Goal: Navigation & Orientation: Find specific page/section

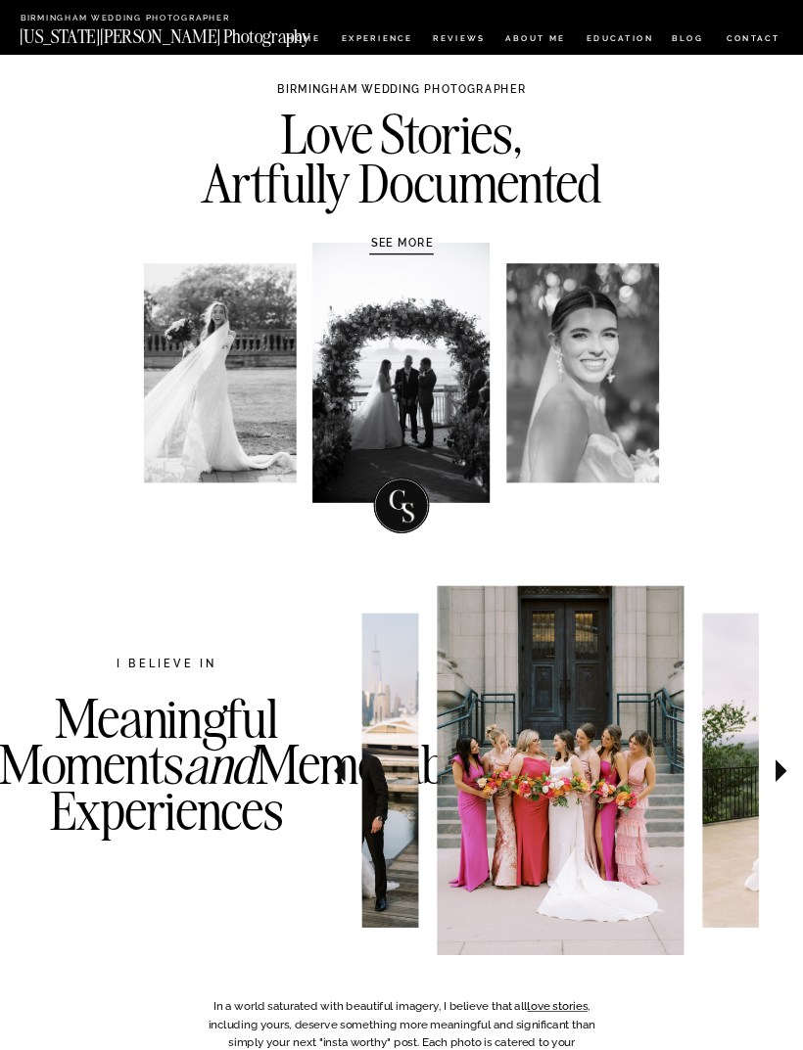
click at [373, 37] on nav "Experience" at bounding box center [377, 40] width 70 height 12
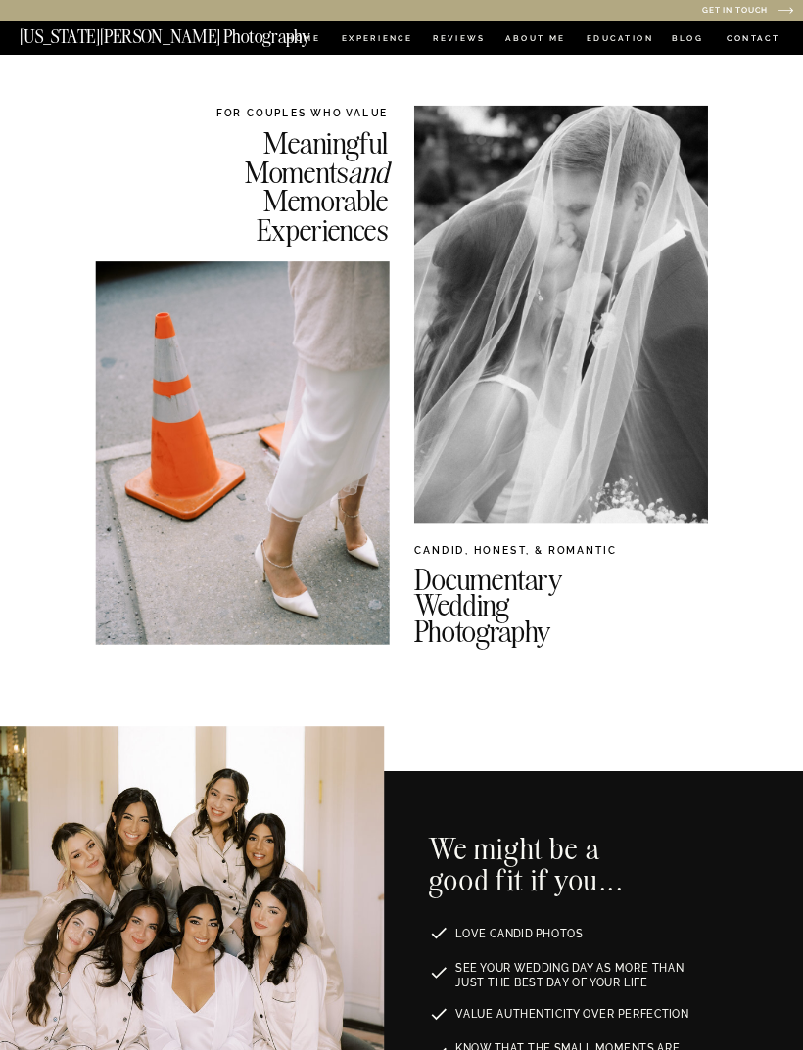
click at [291, 43] on nav "HOME" at bounding box center [303, 40] width 38 height 12
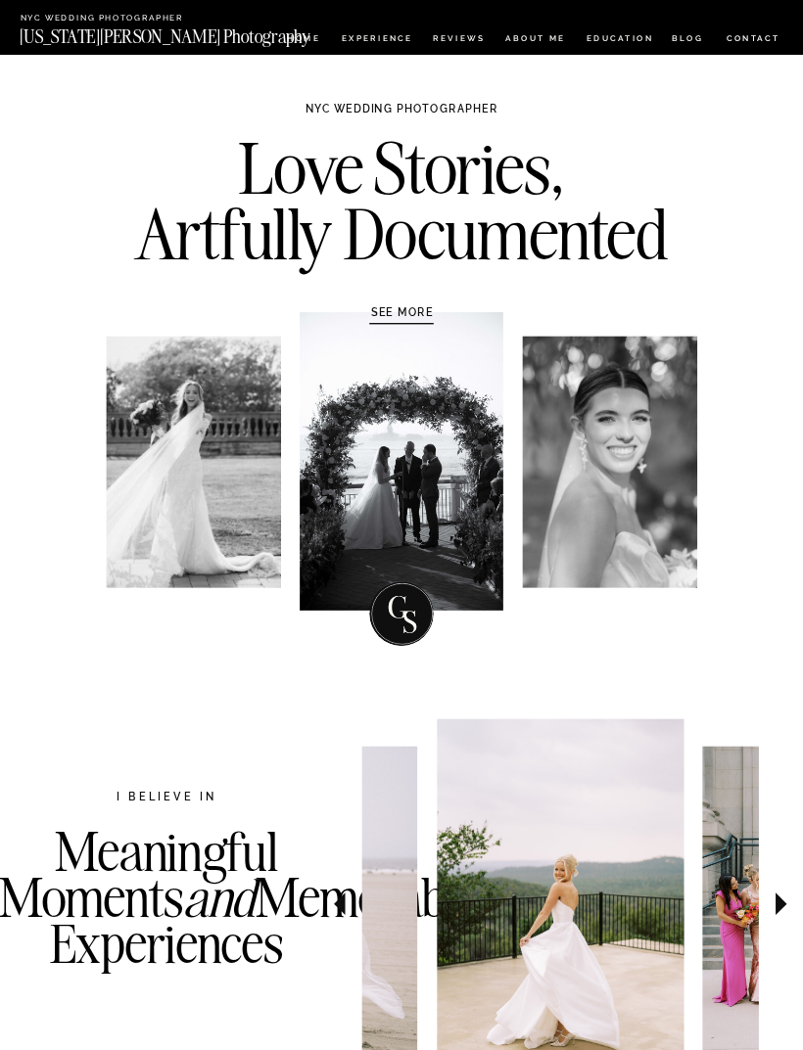
click at [769, 32] on nav "CONTACT" at bounding box center [753, 37] width 56 height 15
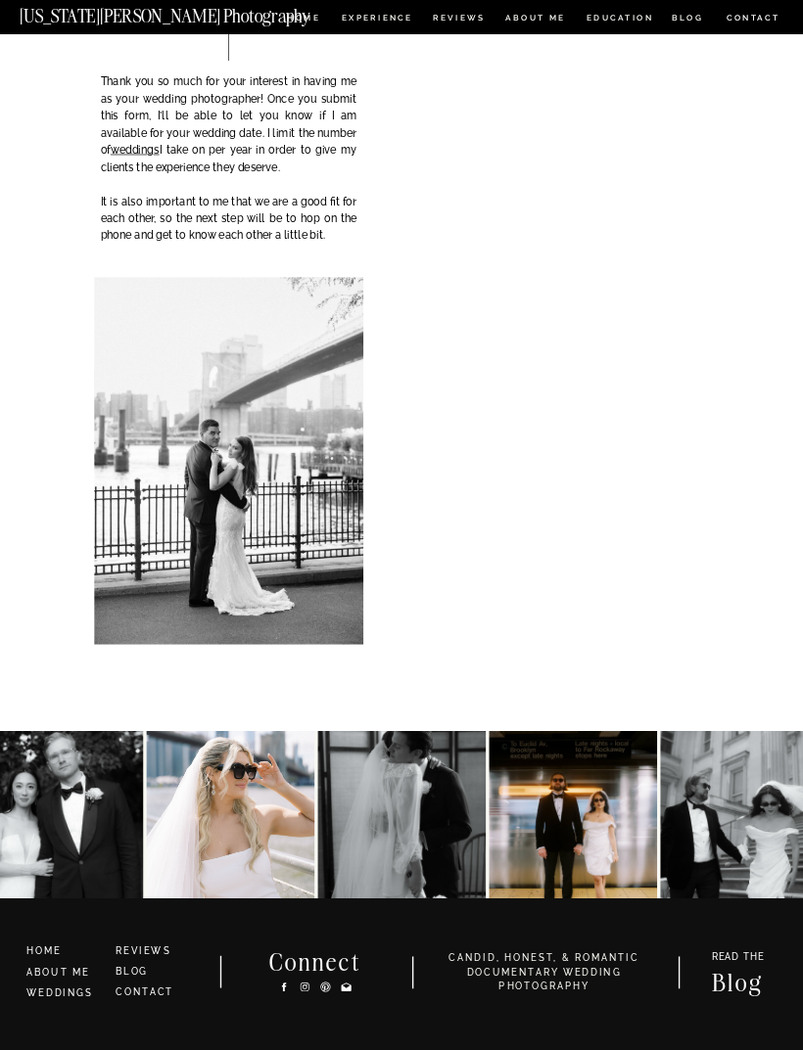
scroll to position [168, 0]
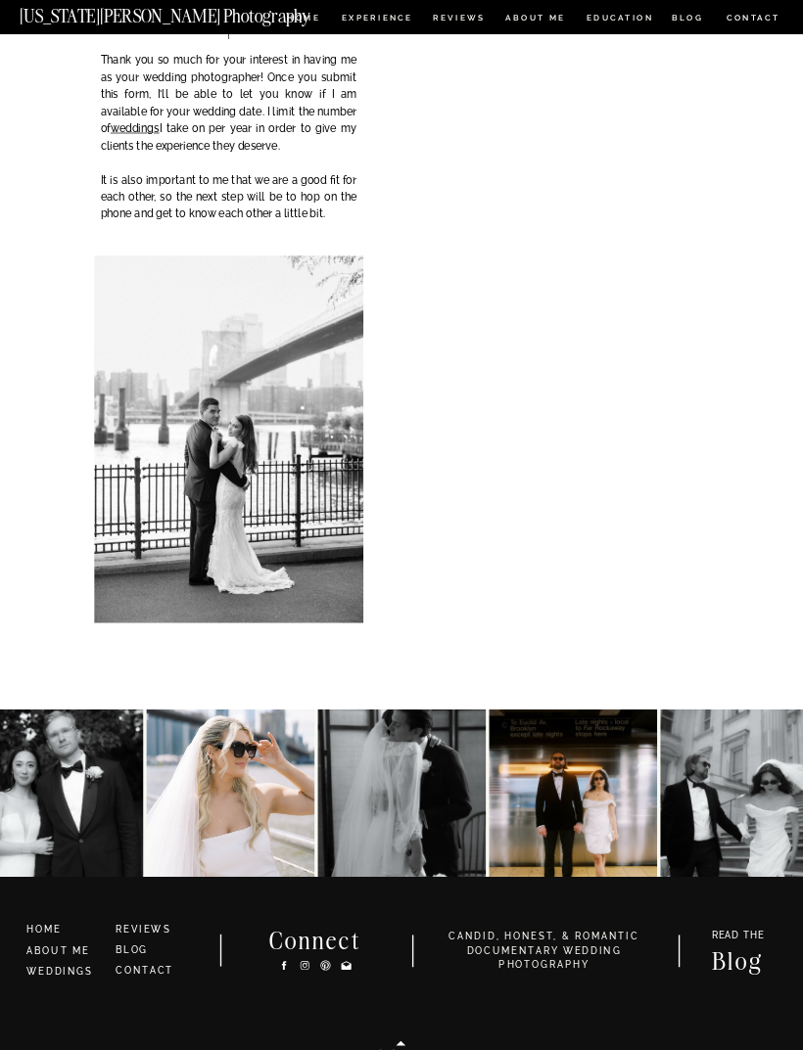
click at [89, 971] on link "WEDDINGS" at bounding box center [59, 971] width 67 height 11
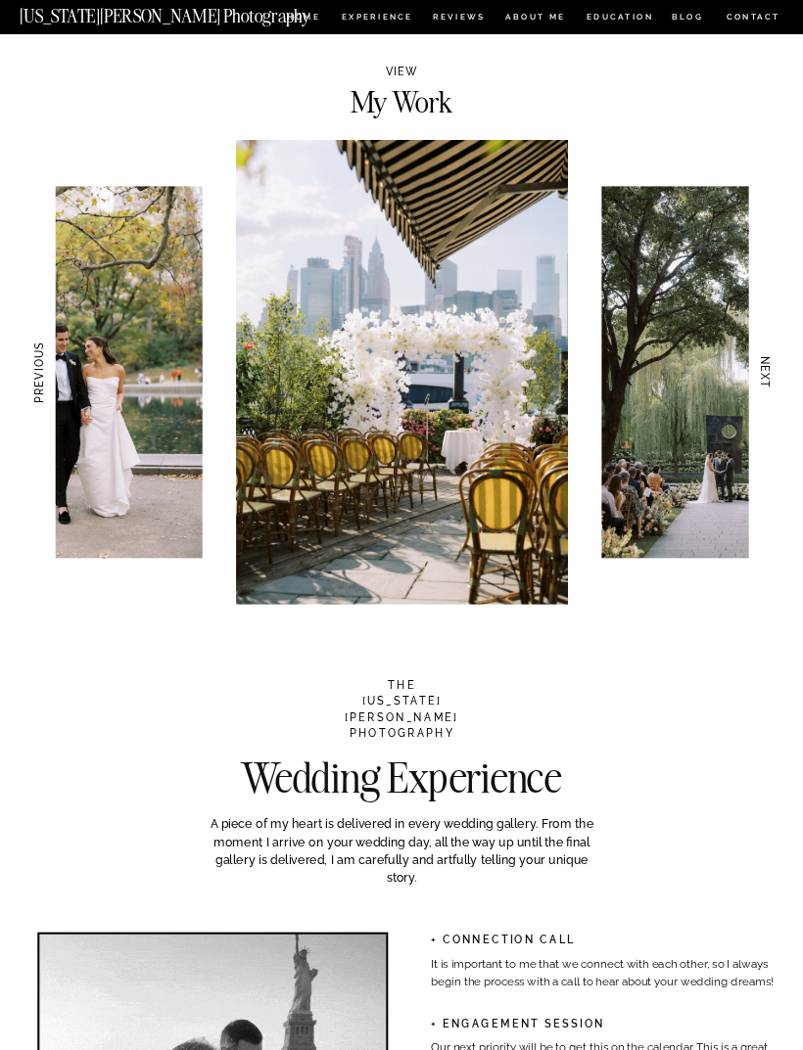
scroll to position [1181, 0]
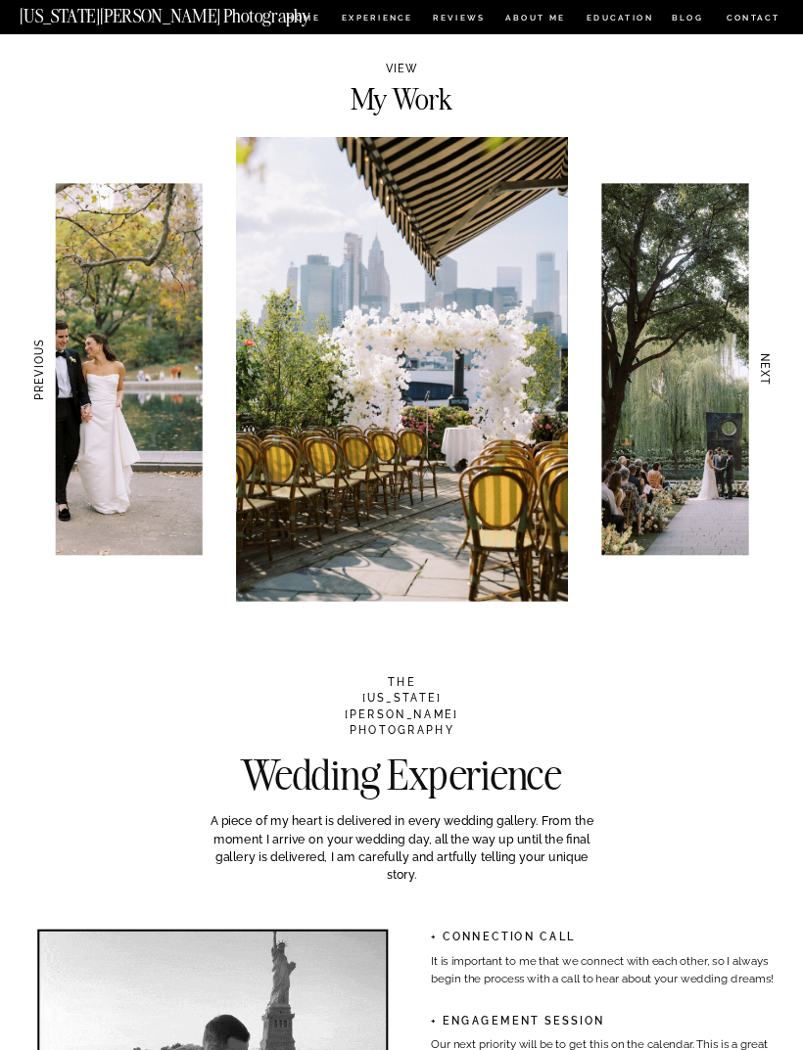
click at [613, 18] on nav "EDUCATION" at bounding box center [619, 20] width 70 height 12
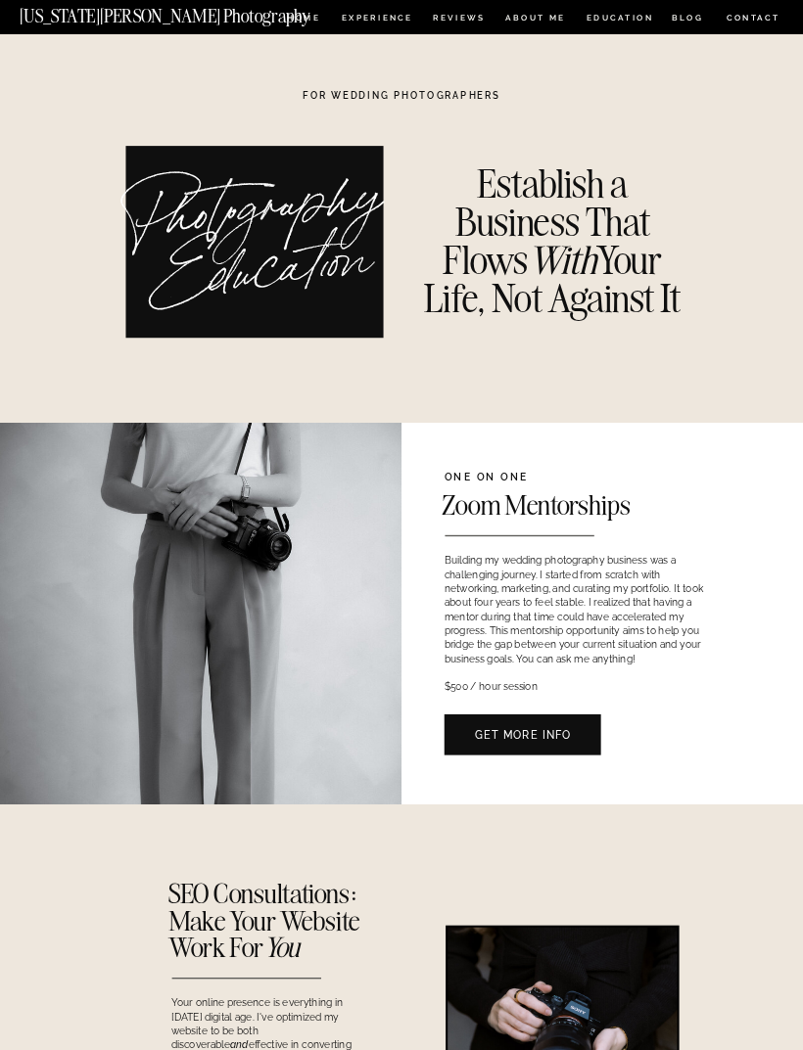
click at [545, 23] on nav "ABOUT ME" at bounding box center [535, 20] width 61 height 12
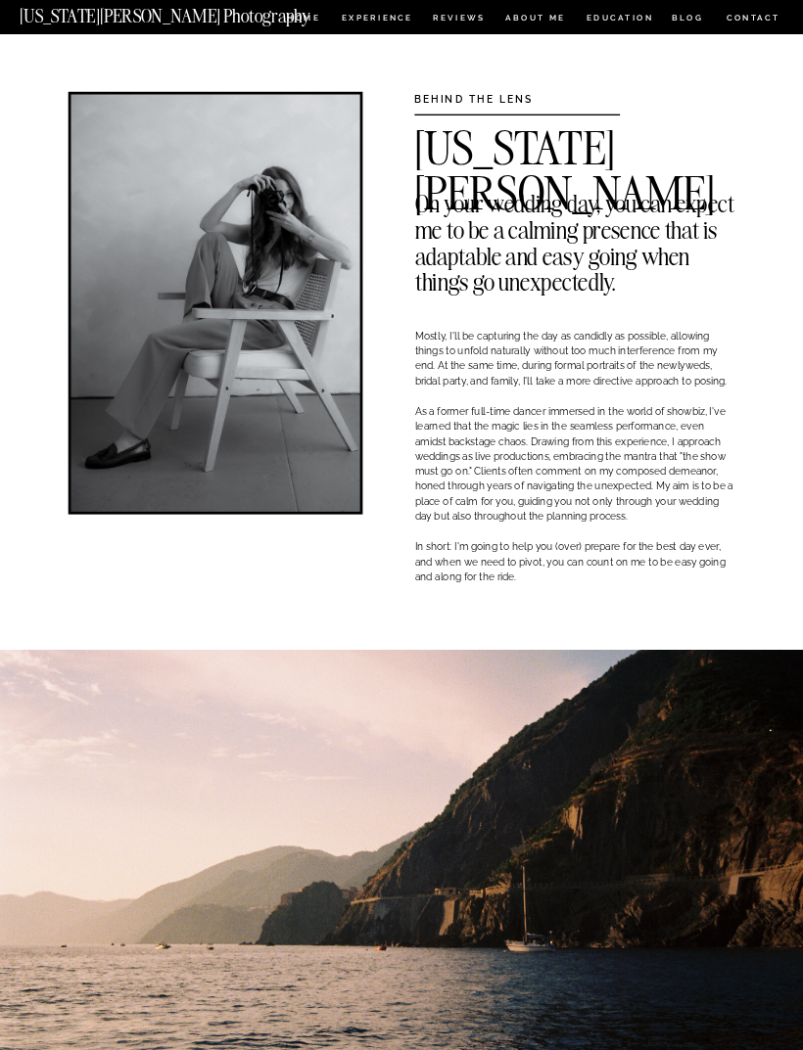
click at [646, 14] on nav "EDUCATION" at bounding box center [619, 20] width 70 height 12
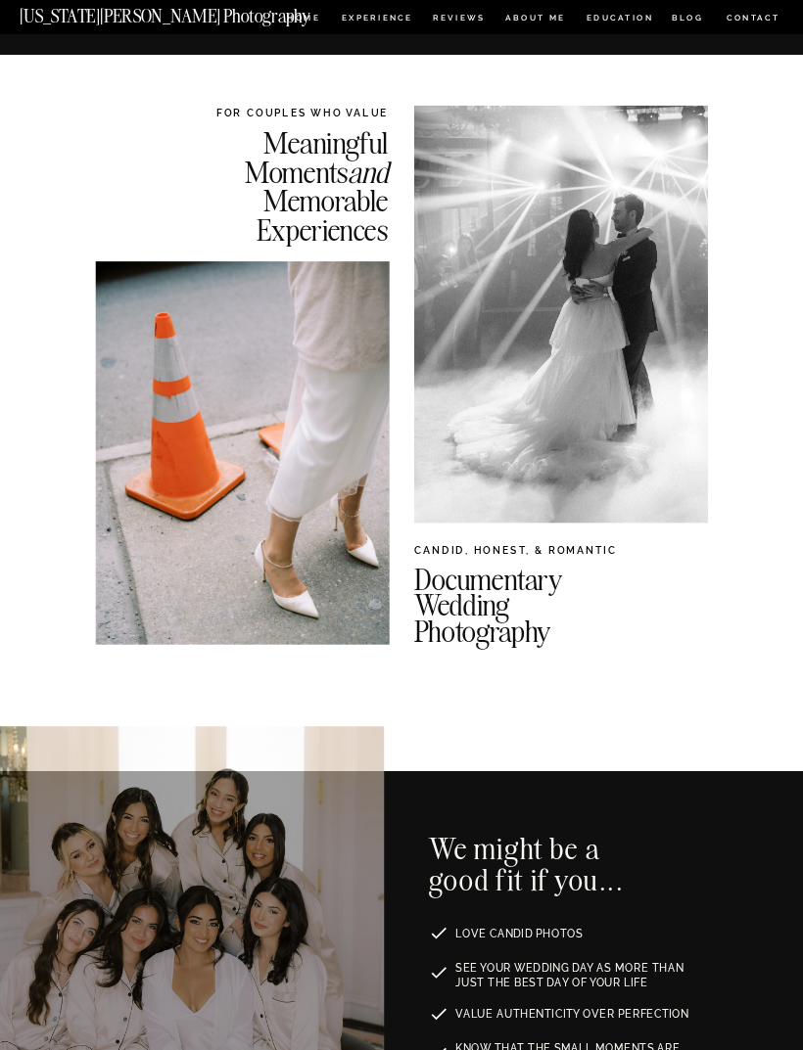
scroll to position [1181, 0]
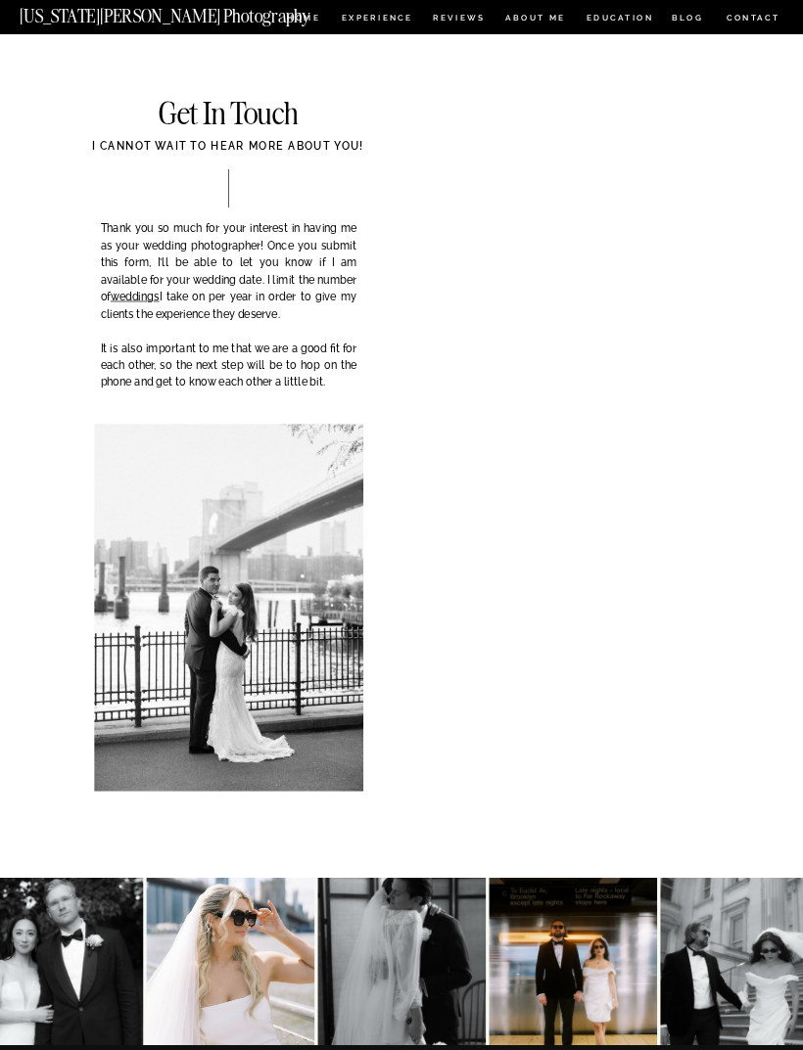
scroll to position [231, 0]
